Goal: Find specific page/section: Find specific page/section

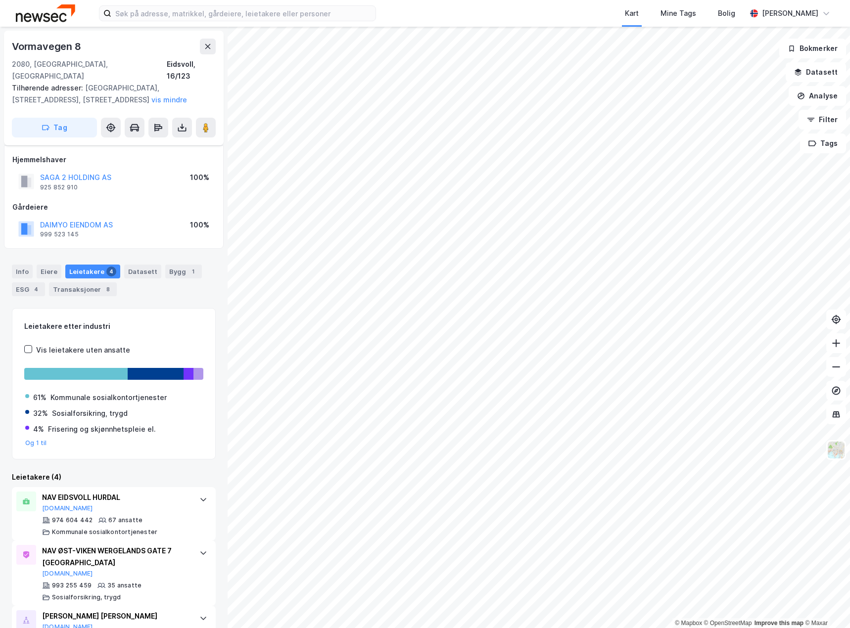
scroll to position [96, 0]
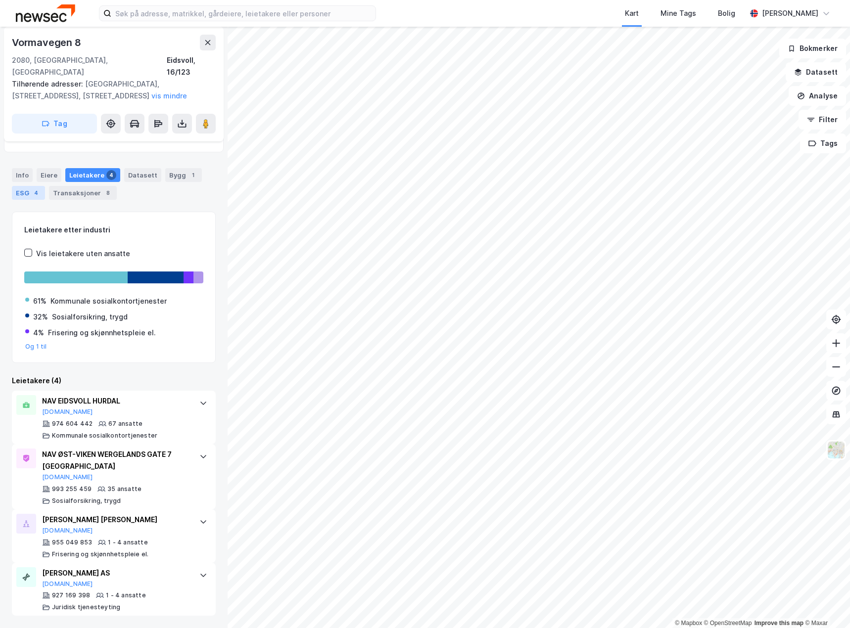
click at [34, 189] on div "4" at bounding box center [36, 193] width 10 height 10
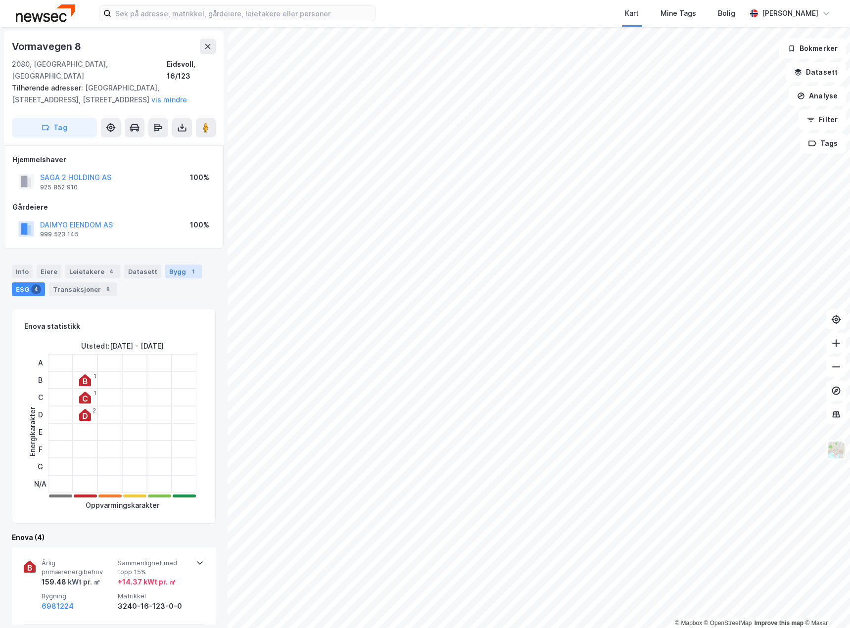
click at [188, 269] on div "1" at bounding box center [193, 272] width 10 height 10
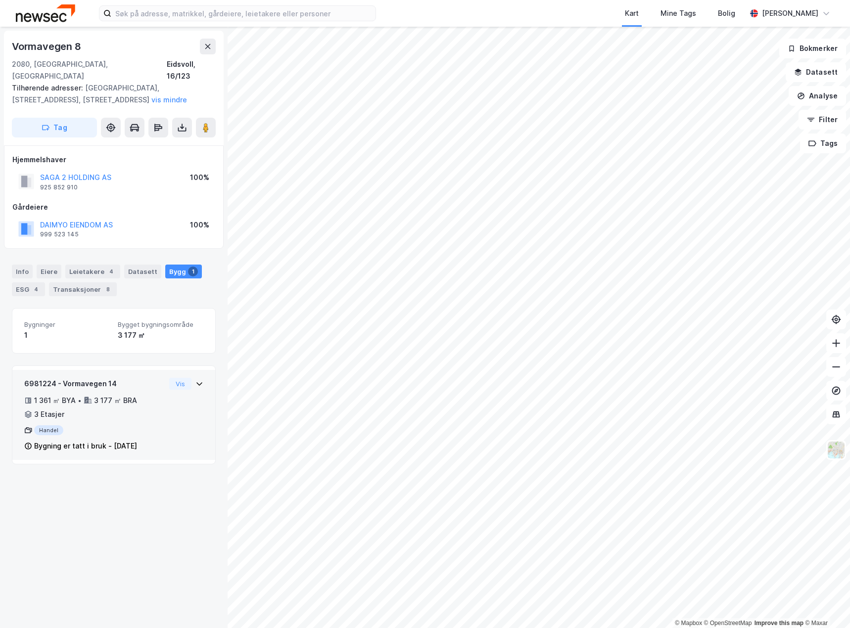
click at [160, 441] on div "6981224 - Vormavegen 14 1 361 ㎡ BYA • 3 177 ㎡ BRA • 3 Etasjer Handel Bygning er…" at bounding box center [113, 419] width 179 height 82
